Goal: Task Accomplishment & Management: Use online tool/utility

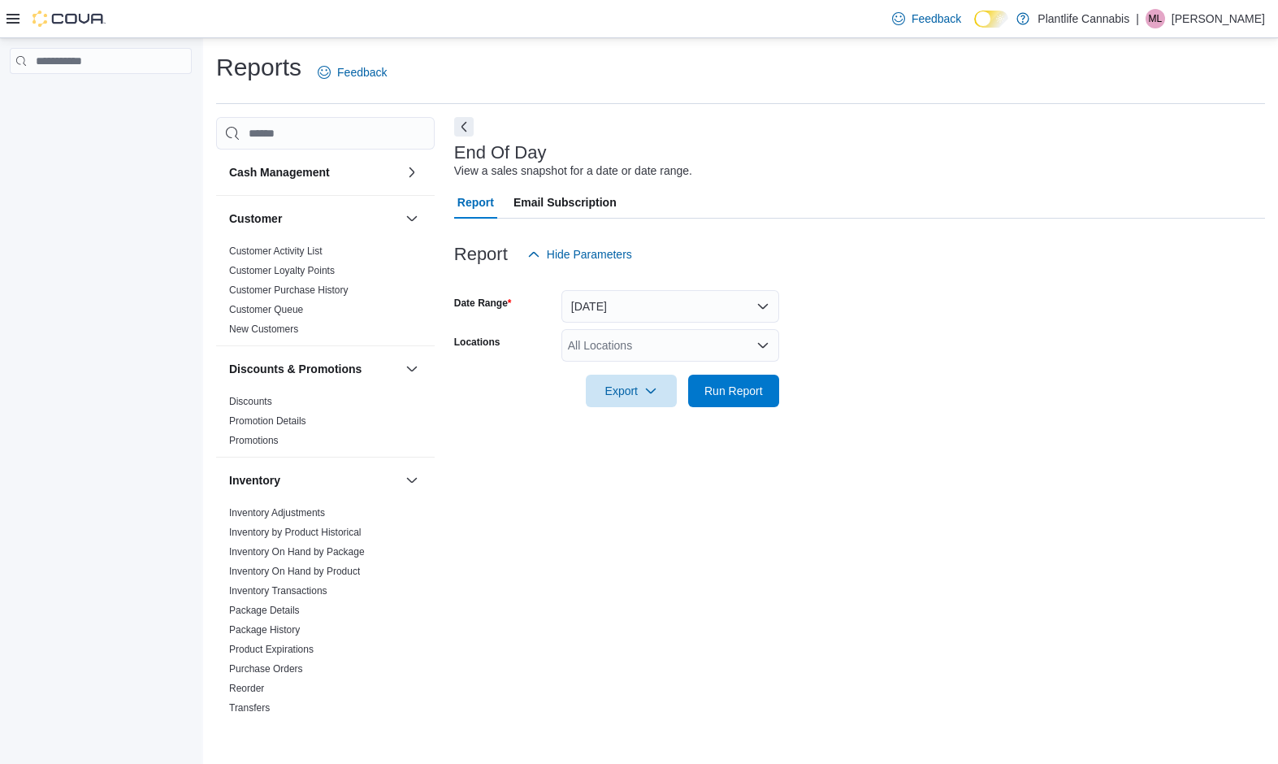
click at [656, 343] on div "All Locations" at bounding box center [671, 345] width 218 height 33
type input "***"
click at [636, 369] on span "Okotoks" at bounding box center [625, 373] width 41 height 16
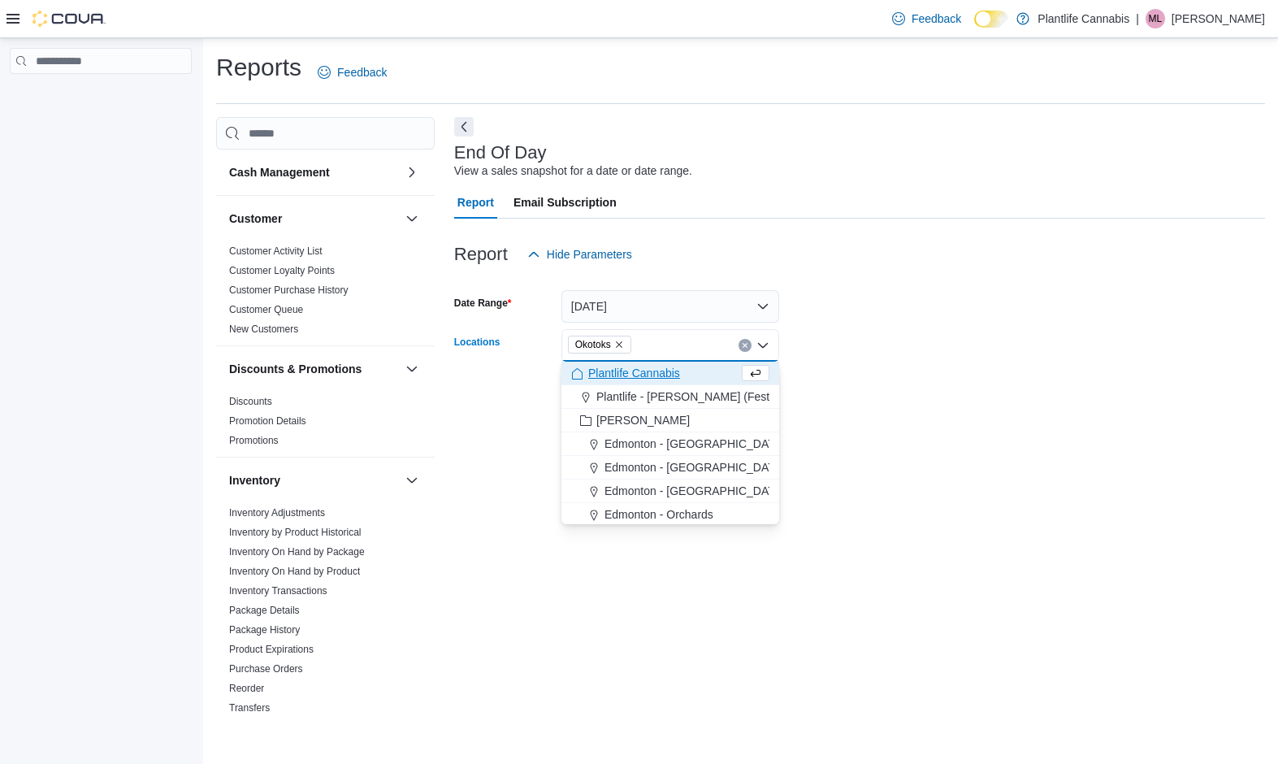
drag, startPoint x: 898, startPoint y: 313, endPoint x: 815, endPoint y: 362, distance: 96.2
click at [897, 314] on form "Date Range [DATE] Locations [GEOGRAPHIC_DATA] Combo box. Selected. [GEOGRAPHIC_…" at bounding box center [859, 339] width 811 height 137
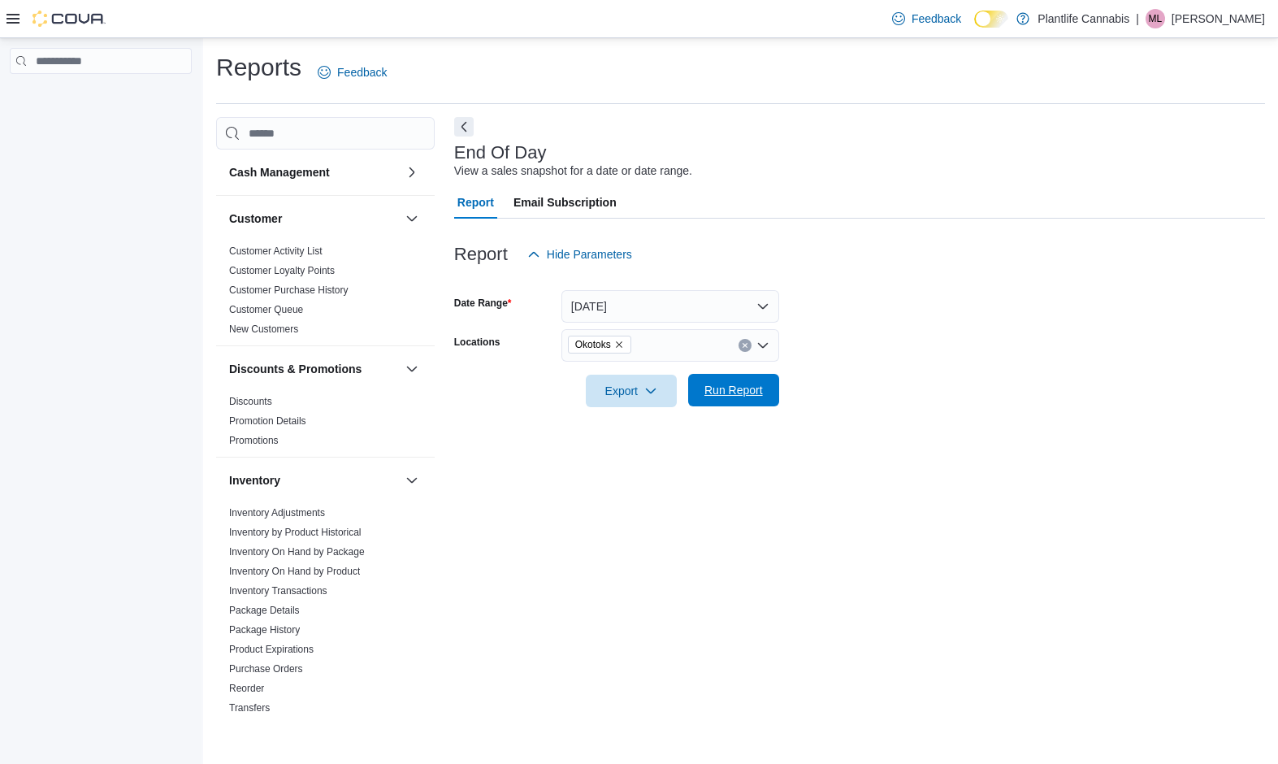
click at [746, 404] on span "Run Report" at bounding box center [734, 390] width 72 height 33
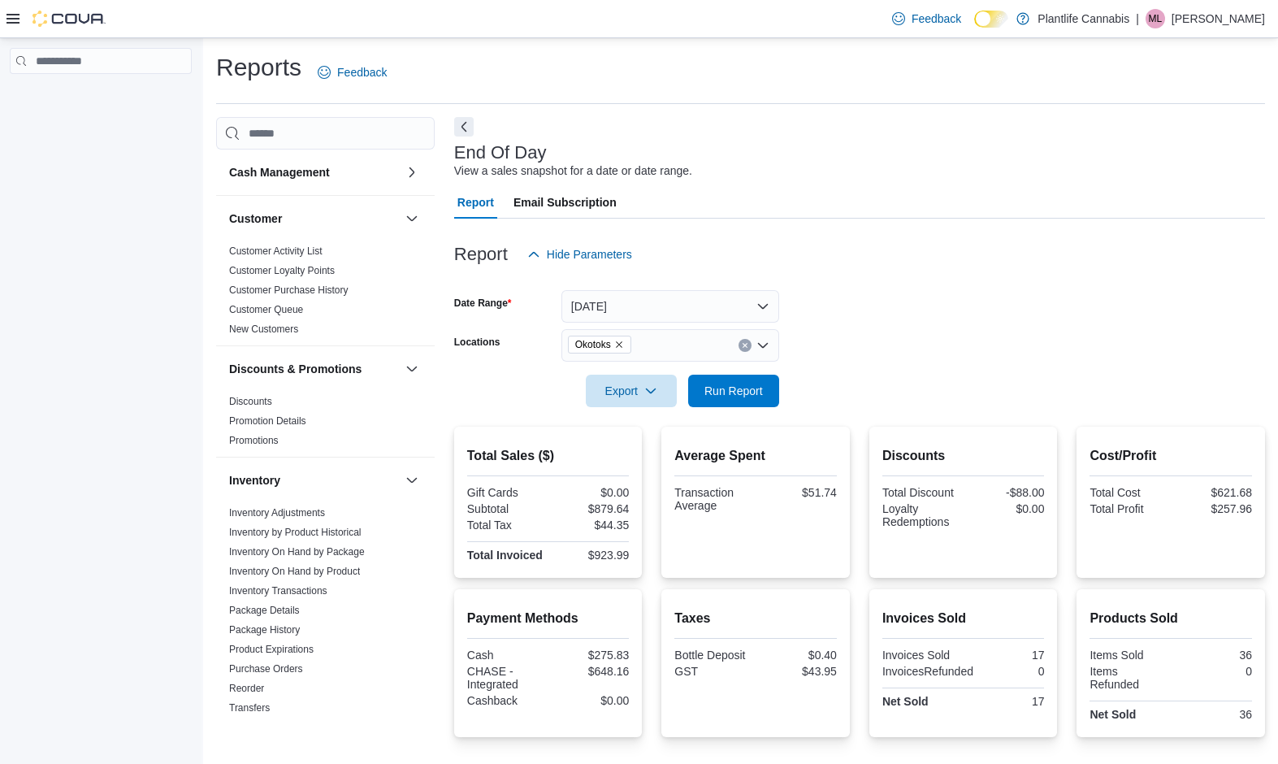
scroll to position [162, 0]
